Goal: Complete application form

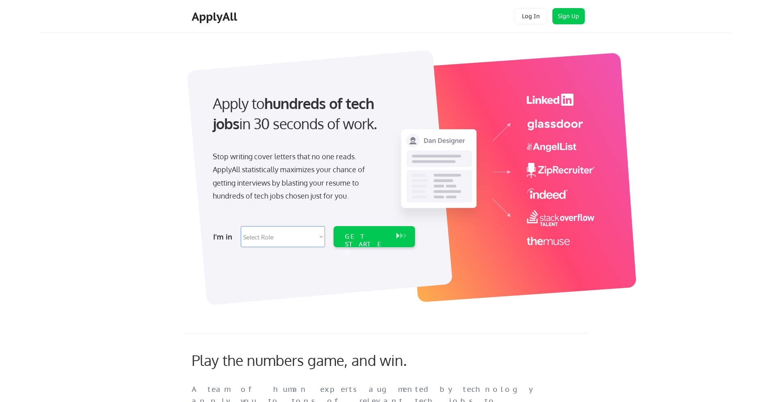
click at [277, 237] on select "Select Role Software Engineering Product Management Customer Success Sales UI/U…" at bounding box center [283, 236] width 84 height 21
select select ""it_security""
click at [241, 226] on select "Select Role Software Engineering Product Management Customer Success Sales UI/U…" at bounding box center [283, 236] width 84 height 21
select select ""it_security""
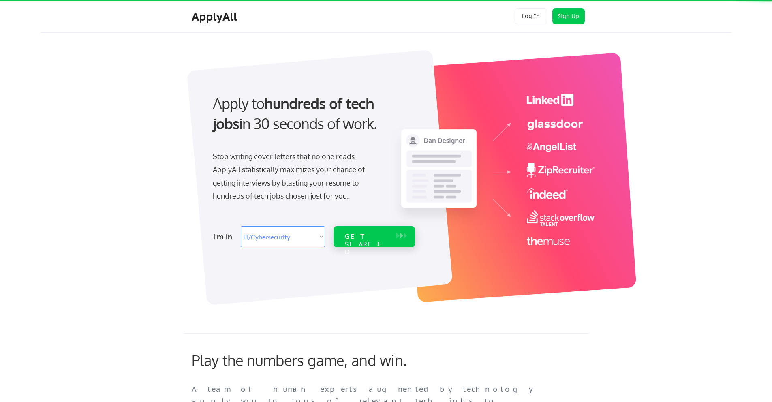
click at [397, 233] on button at bounding box center [398, 235] width 8 height 9
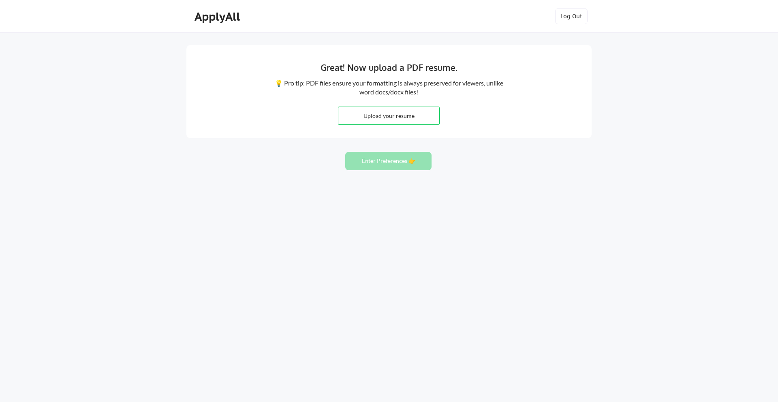
click at [383, 117] on input "file" at bounding box center [388, 115] width 101 height 17
type input "C:\fakepath\Subhashita_Resume.docx"
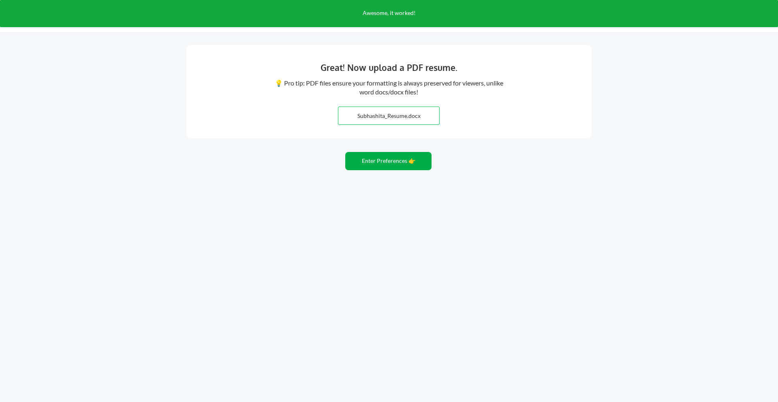
click at [395, 158] on button "Enter Preferences 👉" at bounding box center [388, 161] width 86 height 18
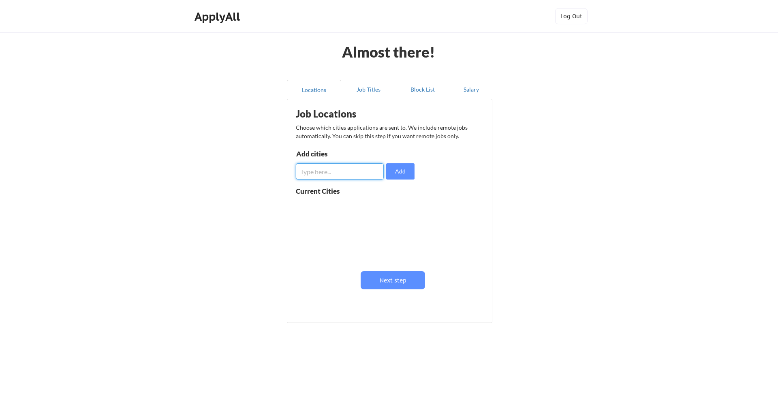
click at [355, 175] on input "input" at bounding box center [340, 171] width 88 height 16
type input "[US_STATE]"
click at [410, 173] on button "Add" at bounding box center [400, 171] width 28 height 16
click at [327, 175] on input "input" at bounding box center [340, 171] width 88 height 16
type input "newjersery"
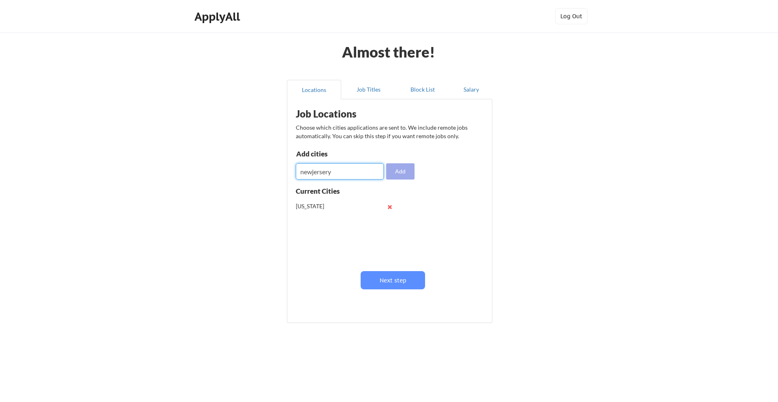
click at [390, 171] on button "Add" at bounding box center [400, 171] width 28 height 16
click at [354, 175] on input "input" at bounding box center [340, 171] width 88 height 16
type input "remote"
click at [413, 174] on button "Add" at bounding box center [400, 171] width 28 height 16
click at [334, 174] on input "input" at bounding box center [340, 171] width 88 height 16
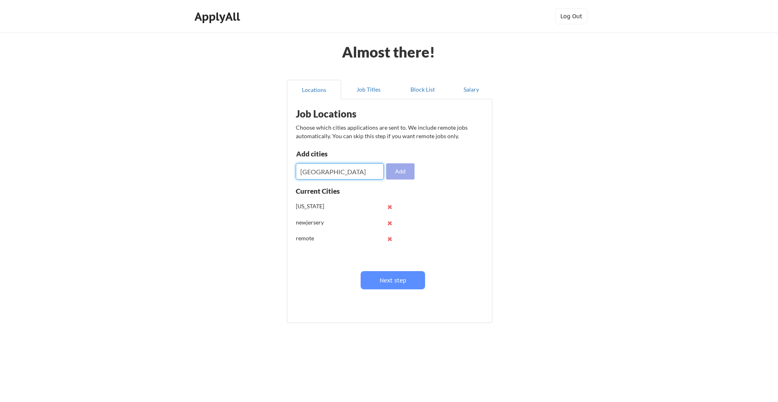
type input "[GEOGRAPHIC_DATA]"
click at [400, 169] on button "Add" at bounding box center [400, 171] width 28 height 16
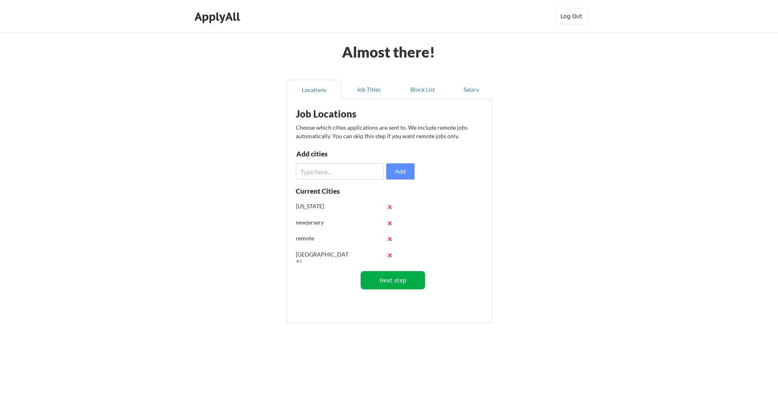
click at [402, 284] on button "Next step" at bounding box center [393, 280] width 64 height 18
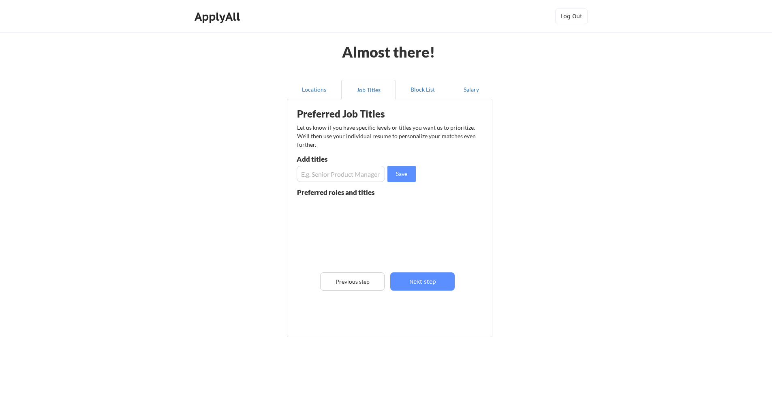
click at [333, 176] on input "input" at bounding box center [341, 174] width 88 height 16
type input "Identity Access and Management"
click at [409, 172] on button "Save" at bounding box center [401, 174] width 28 height 16
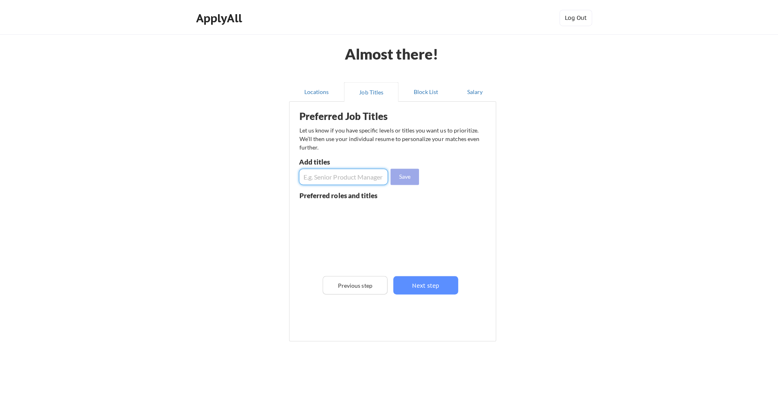
scroll to position [0, 0]
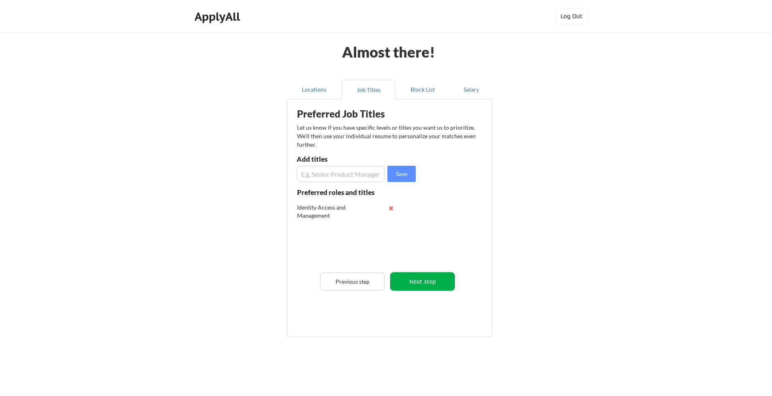
click at [422, 286] on button "Next step" at bounding box center [422, 281] width 64 height 18
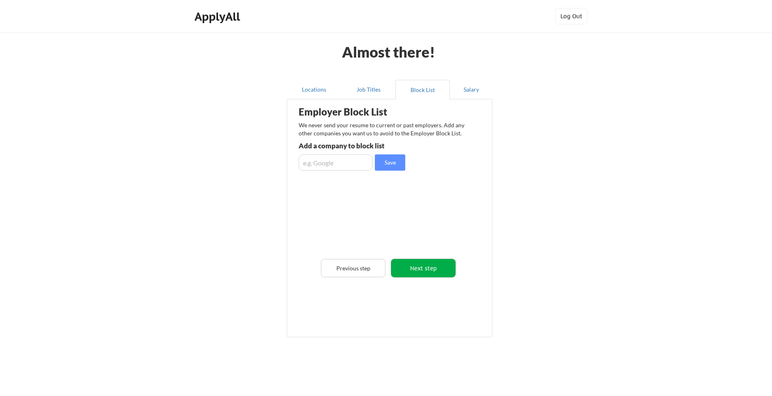
click at [421, 271] on button "Next step" at bounding box center [423, 268] width 64 height 18
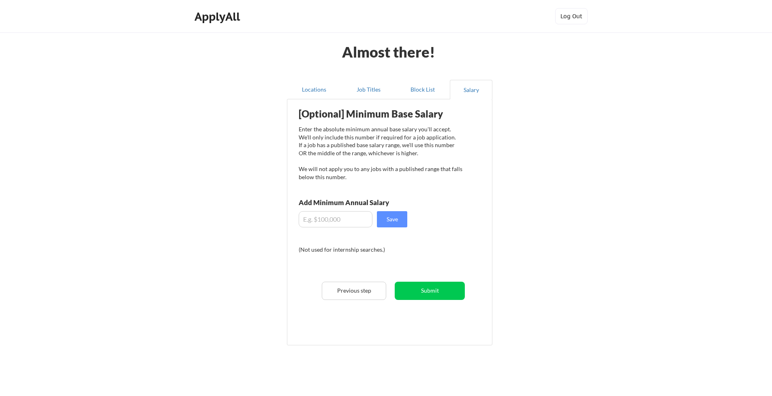
click at [334, 216] on input "input" at bounding box center [336, 219] width 74 height 16
type input "$4"
type input "$150,000"
click at [443, 286] on button "Submit" at bounding box center [430, 291] width 70 height 18
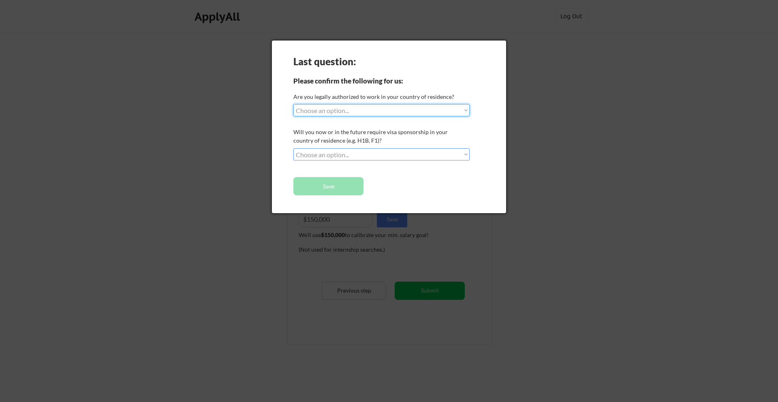
click at [383, 110] on select "Choose an option... Yes, I am a [DEMOGRAPHIC_DATA] Citizen Yes, I am a [DEMOGRA…" at bounding box center [381, 110] width 176 height 12
select select ""yes__i_am_here_on_a_visa__h1b__opt__etc__""
click at [293, 104] on select "Choose an option... Yes, I am a [DEMOGRAPHIC_DATA] Citizen Yes, I am a [DEMOGRA…" at bounding box center [381, 110] width 176 height 12
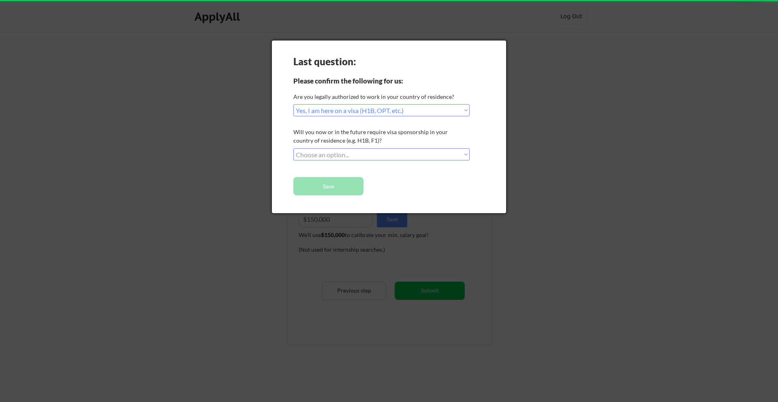
click at [344, 156] on select "Choose an option... No, I will not need sponsorship Yes, I will need sponsorship" at bounding box center [381, 154] width 176 height 12
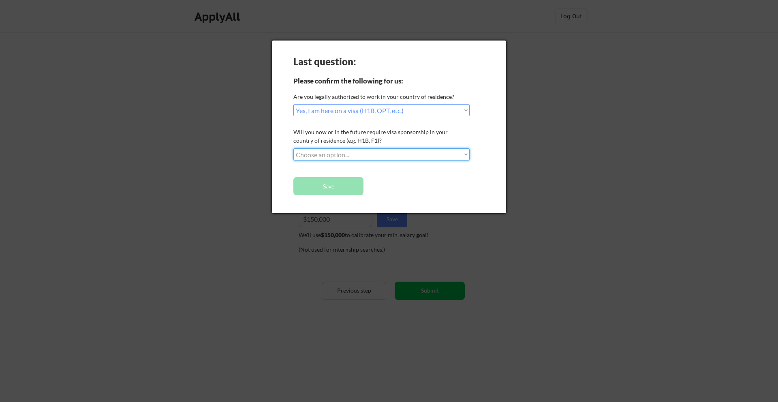
select select ""yes__i_will_need_sponsorship""
click at [293, 148] on select "Choose an option... No, I will not need sponsorship Yes, I will need sponsorship" at bounding box center [381, 154] width 176 height 12
click at [348, 189] on button "Save" at bounding box center [328, 186] width 70 height 18
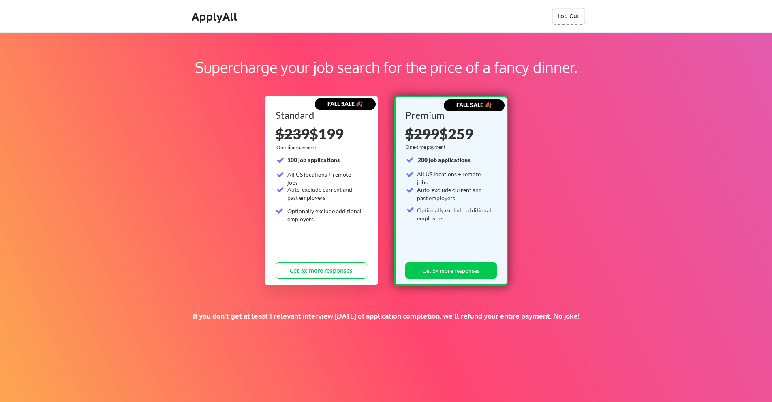
click at [573, 15] on button "Log Out" at bounding box center [568, 16] width 32 height 16
